Goal: Communication & Community: Answer question/provide support

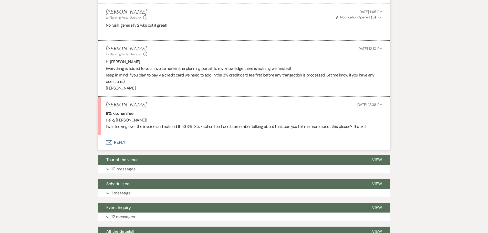
click at [121, 140] on button "Envelope Reply" at bounding box center [244, 142] width 292 height 14
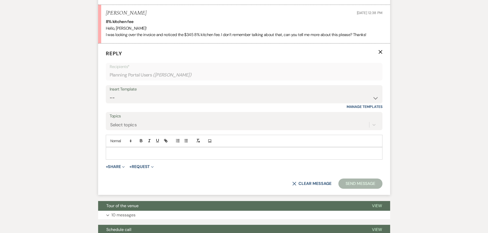
scroll to position [788, 0]
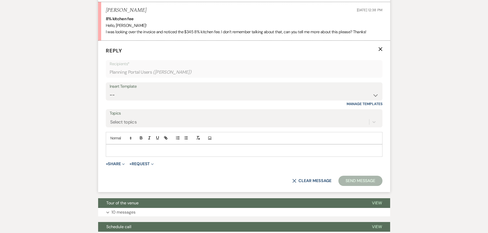
click at [116, 149] on p at bounding box center [244, 151] width 268 height 6
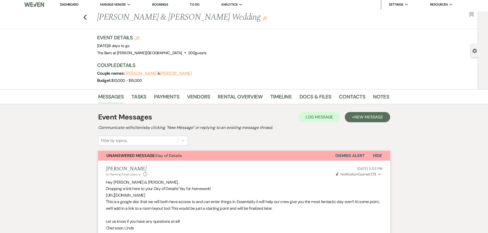
scroll to position [0, 0]
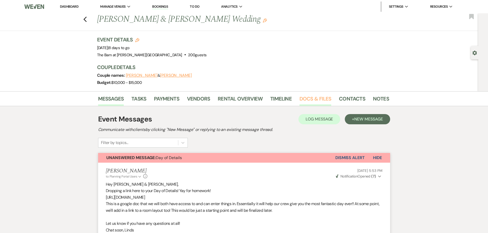
click at [302, 99] on link "Docs & Files" at bounding box center [315, 100] width 32 height 11
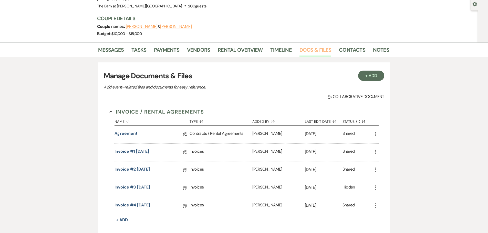
scroll to position [51, 0]
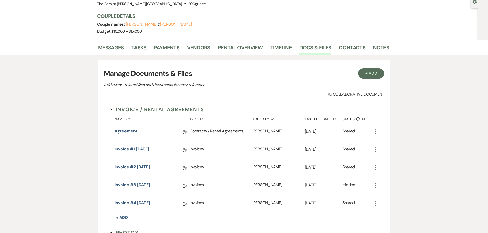
click at [126, 132] on link "Agreement" at bounding box center [125, 132] width 23 height 8
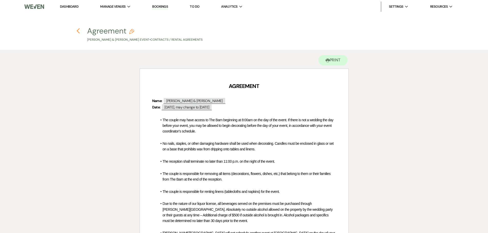
click at [79, 31] on icon "Previous" at bounding box center [78, 31] width 4 height 6
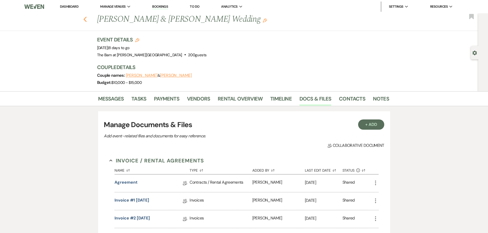
click at [86, 22] on icon "Previous" at bounding box center [85, 19] width 4 height 6
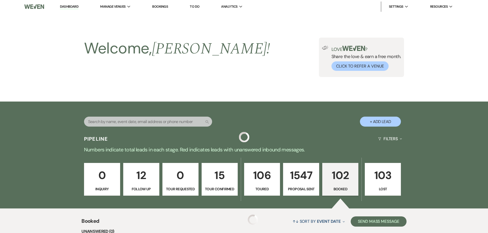
scroll to position [177, 0]
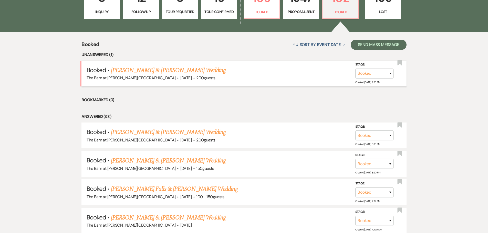
click at [127, 70] on link "[PERSON_NAME] & [PERSON_NAME] Wedding" at bounding box center [168, 70] width 115 height 9
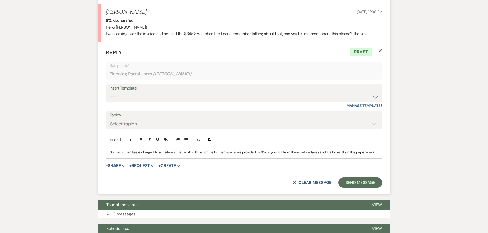
scroll to position [787, 0]
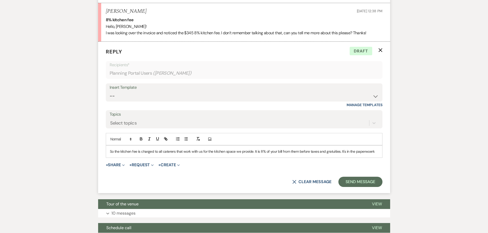
click at [374, 153] on p "So the kitchen fee is charged to all caterers that work with us for the kitchen…" at bounding box center [244, 152] width 268 height 6
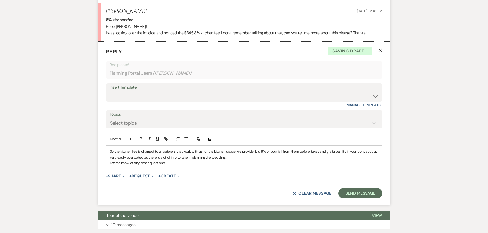
click at [162, 158] on p "So the kitchen fee is charged to all caterers that work with us for the kitchen…" at bounding box center [244, 155] width 268 height 12
click at [351, 189] on button "Send Message" at bounding box center [360, 193] width 44 height 10
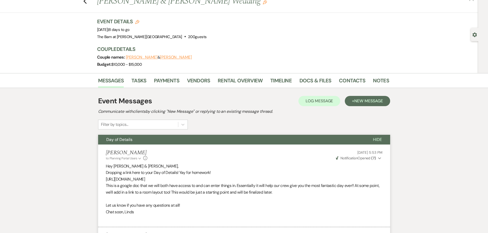
scroll to position [0, 0]
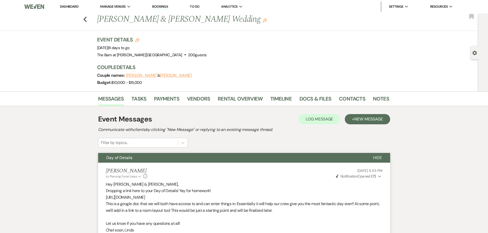
click at [74, 7] on link "Dashboard" at bounding box center [69, 6] width 18 height 4
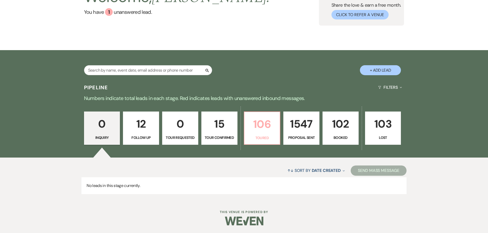
click at [259, 124] on p "106" at bounding box center [261, 124] width 29 height 17
select select "5"
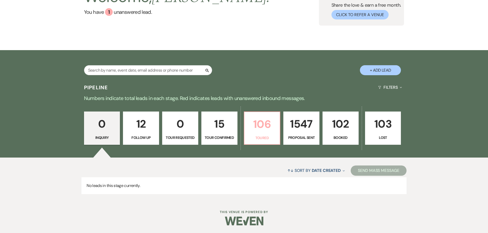
select select "5"
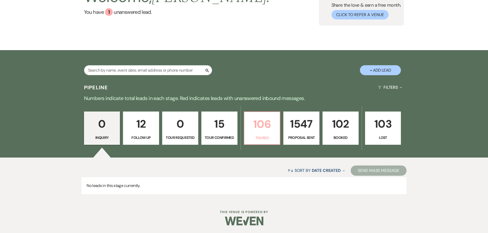
select select "5"
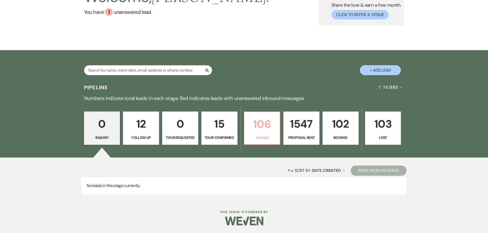
select select "5"
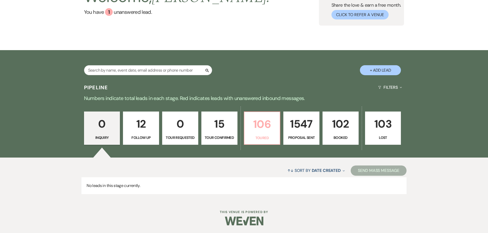
select select "5"
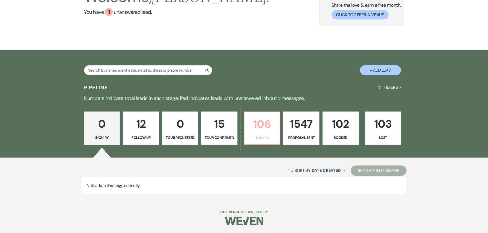
select select "5"
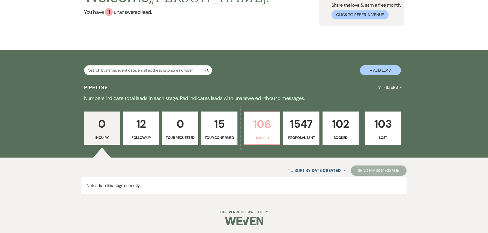
select select "5"
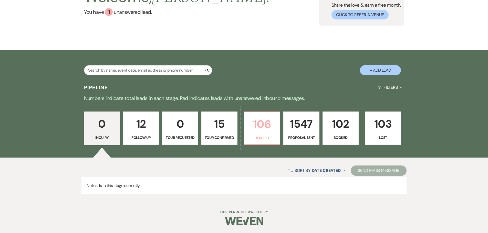
select select "5"
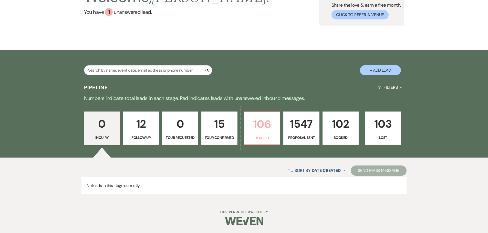
select select "5"
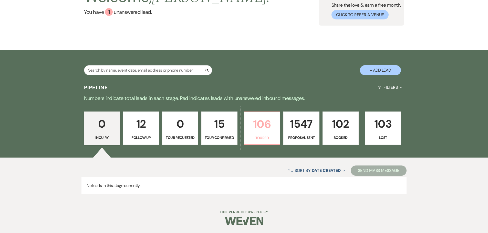
select select "5"
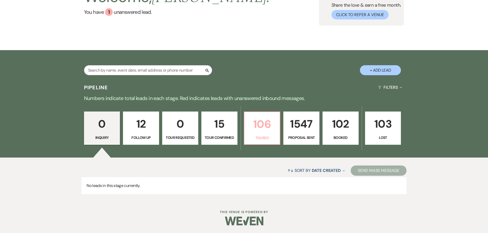
select select "5"
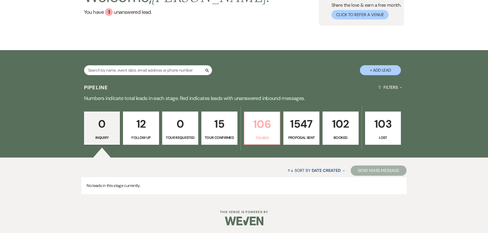
select select "5"
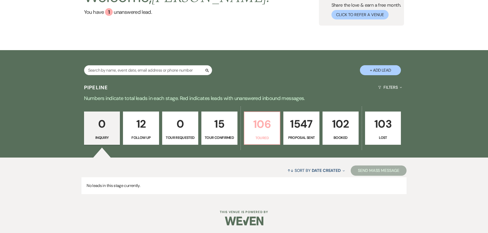
select select "5"
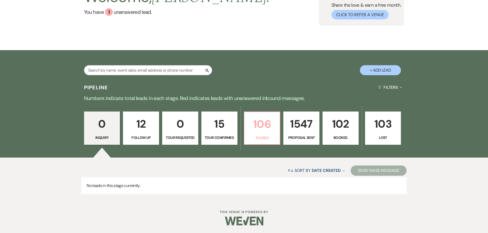
select select "5"
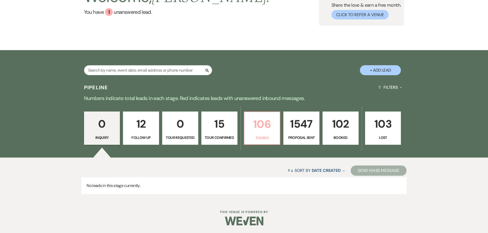
select select "5"
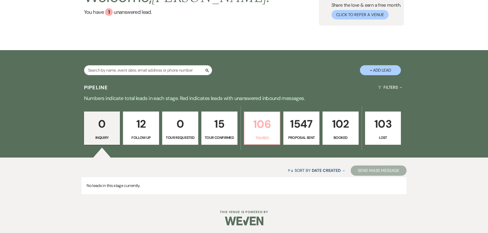
select select "5"
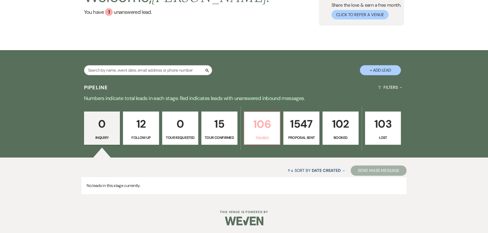
select select "5"
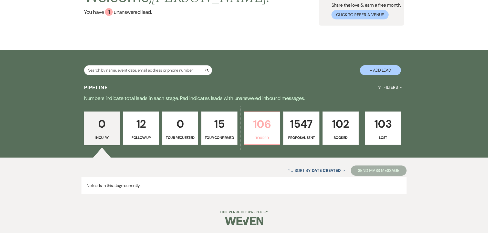
select select "5"
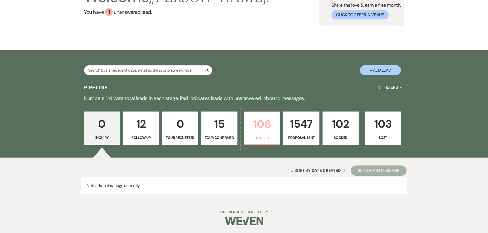
select select "5"
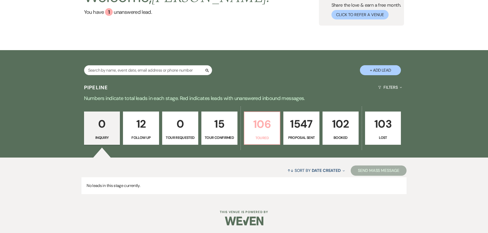
select select "5"
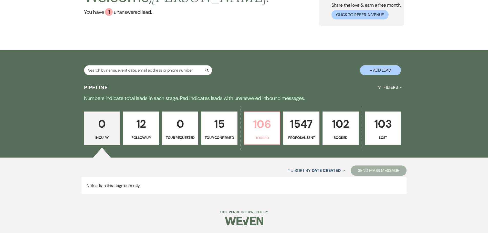
select select "5"
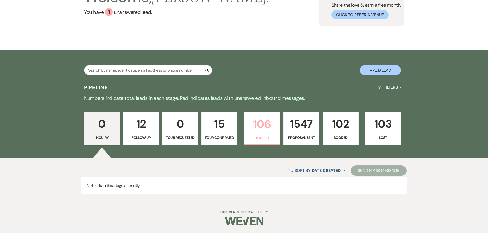
select select "5"
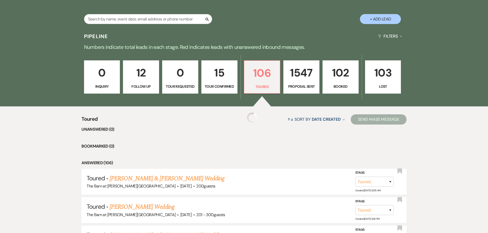
select select "5"
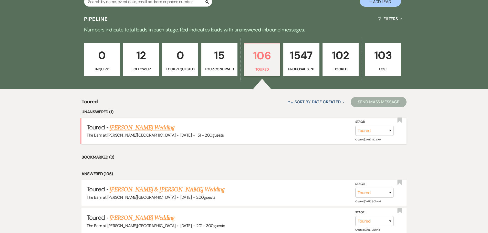
scroll to position [128, 0]
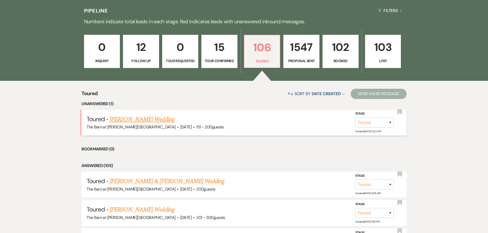
click at [149, 122] on link "[PERSON_NAME] Wedding" at bounding box center [142, 119] width 65 height 9
select select "5"
select select "2"
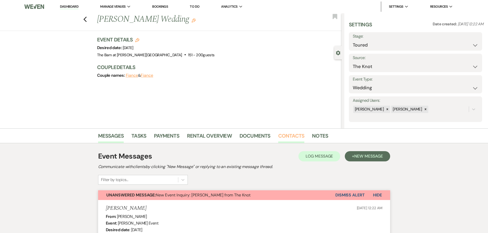
click at [280, 135] on link "Contacts" at bounding box center [291, 137] width 26 height 11
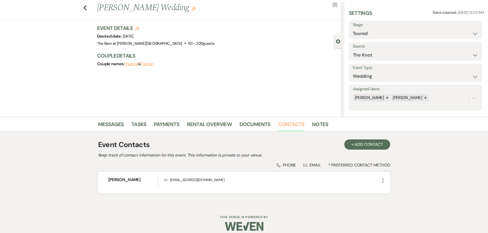
scroll to position [17, 0]
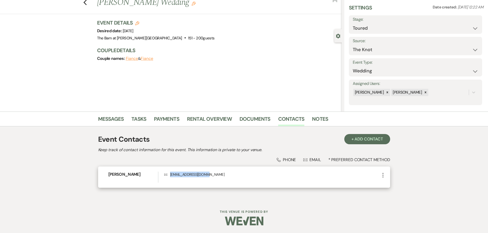
drag, startPoint x: 171, startPoint y: 176, endPoint x: 205, endPoint y: 179, distance: 34.7
click at [205, 179] on div "Envelope [EMAIL_ADDRESS][DOMAIN_NAME]" at bounding box center [271, 177] width 215 height 11
copy p "[EMAIL_ADDRESS][DOMAIN_NAME]"
